Goal: Check status

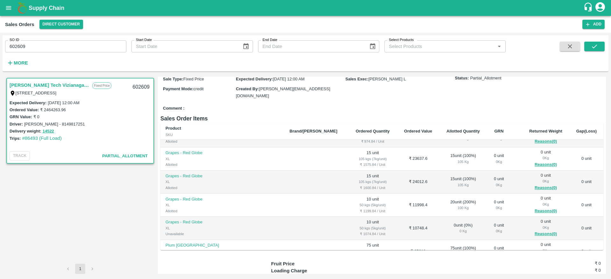
scroll to position [62, 0]
drag, startPoint x: 42, startPoint y: 49, endPoint x: 3, endPoint y: 55, distance: 39.9
click at [3, 55] on div "SO ID 602609 SO ID Start Date Start Date End Date End Date Select Products Sele…" at bounding box center [253, 51] width 506 height 33
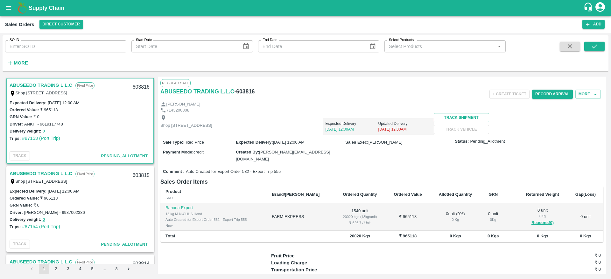
scroll to position [35, 0]
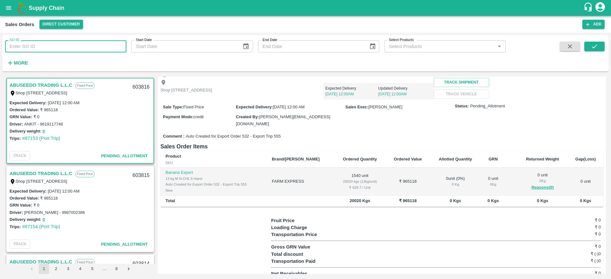
click at [18, 48] on input "SO ID" at bounding box center [65, 46] width 121 height 12
paste input "602609"
type input "602609"
click at [590, 50] on button "submit" at bounding box center [594, 47] width 20 height 10
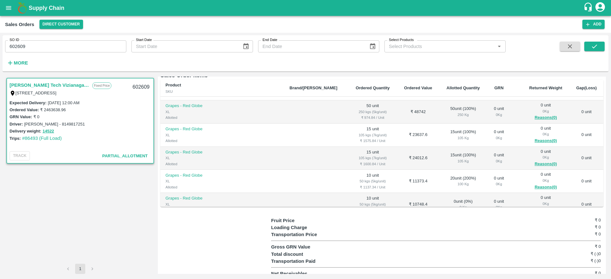
scroll to position [63, 0]
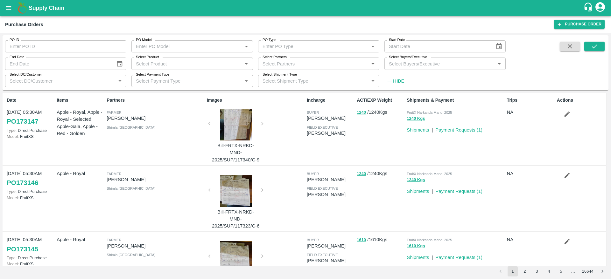
drag, startPoint x: 0, startPoint y: 0, endPoint x: 17, endPoint y: 48, distance: 50.6
click at [17, 48] on input "PO ID" at bounding box center [65, 46] width 121 height 12
paste input "169486"
type input "169486"
click at [591, 44] on icon "submit" at bounding box center [594, 46] width 7 height 7
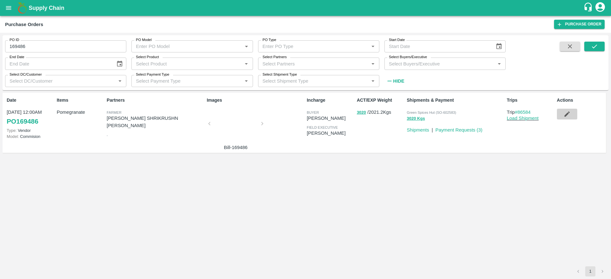
click at [571, 117] on button "button" at bounding box center [567, 114] width 20 height 11
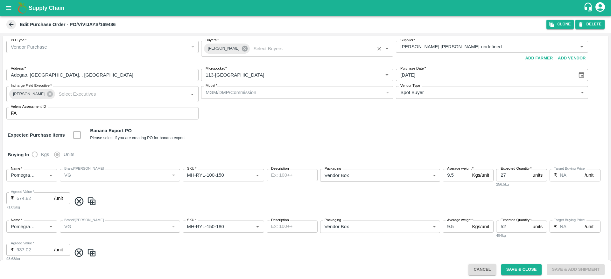
click at [244, 48] on icon at bounding box center [245, 49] width 6 height 6
click at [244, 48] on input "Buyers   *" at bounding box center [292, 47] width 178 height 8
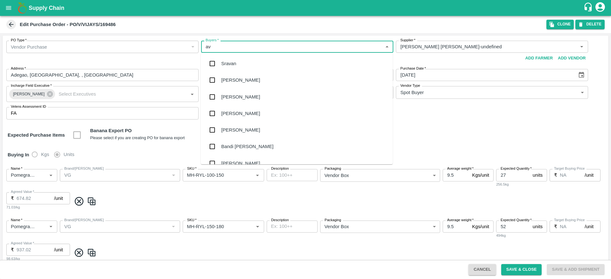
type input "avi"
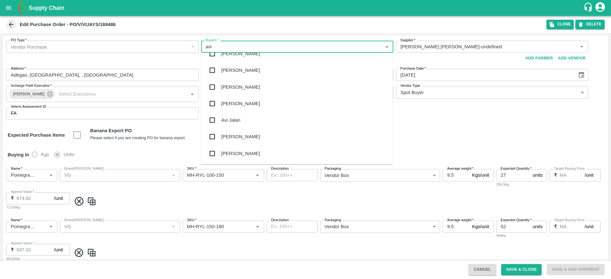
click at [238, 154] on div "[PERSON_NAME]" at bounding box center [240, 153] width 39 height 7
